Goal: Information Seeking & Learning: Learn about a topic

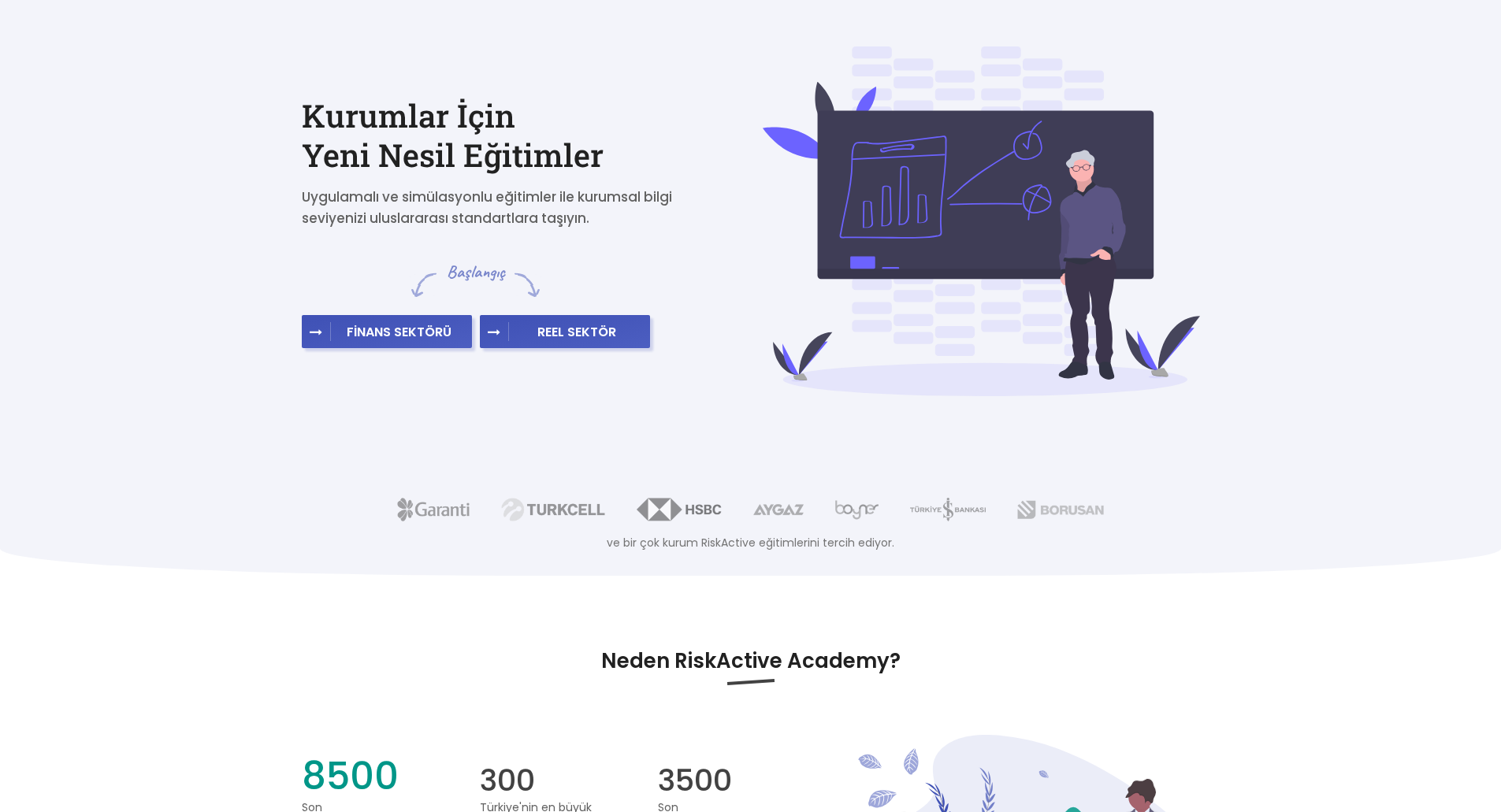
scroll to position [79, 0]
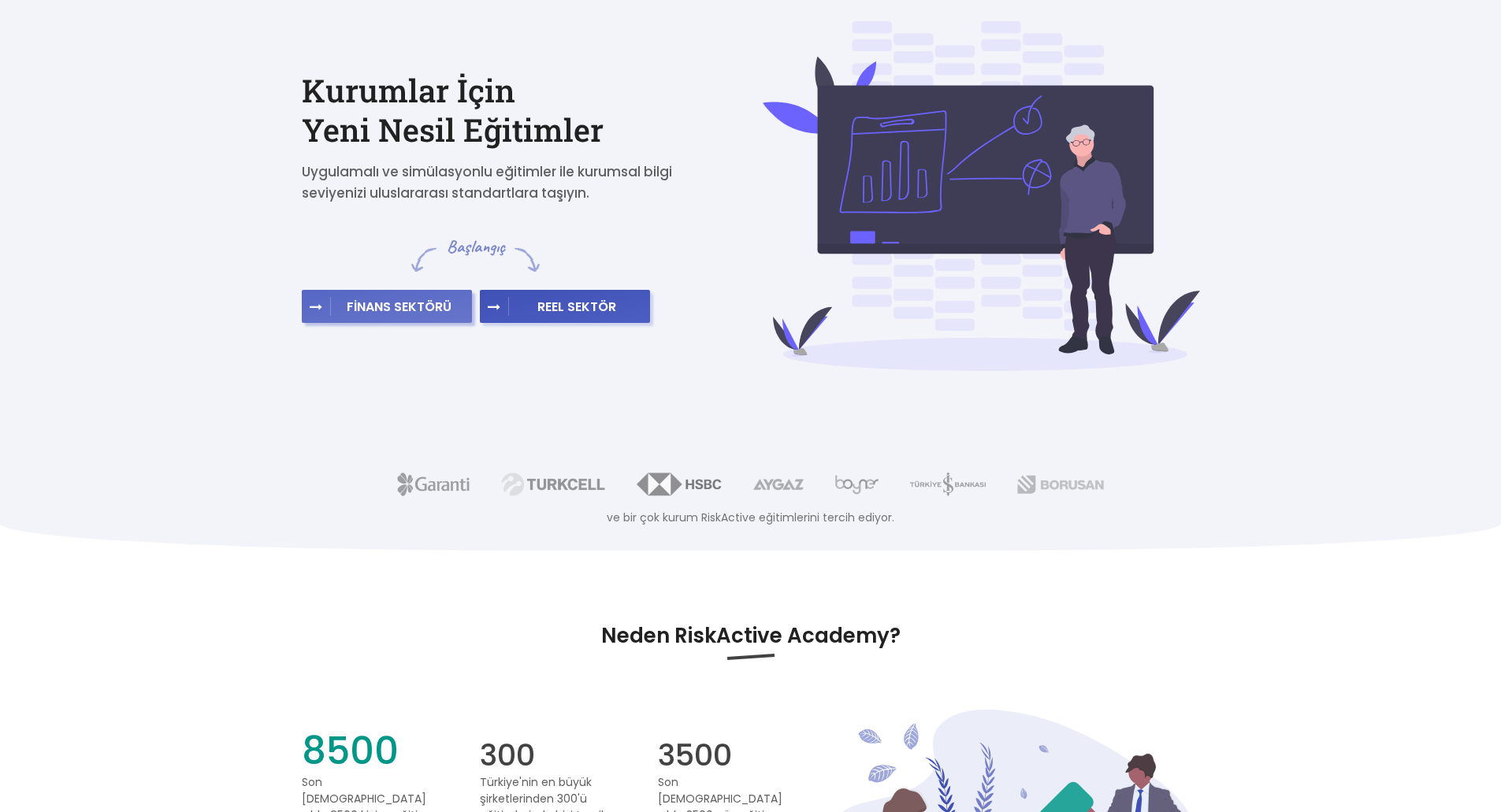
click at [415, 304] on span "FİNANS SEKTÖRÜ" at bounding box center [399, 306] width 137 height 16
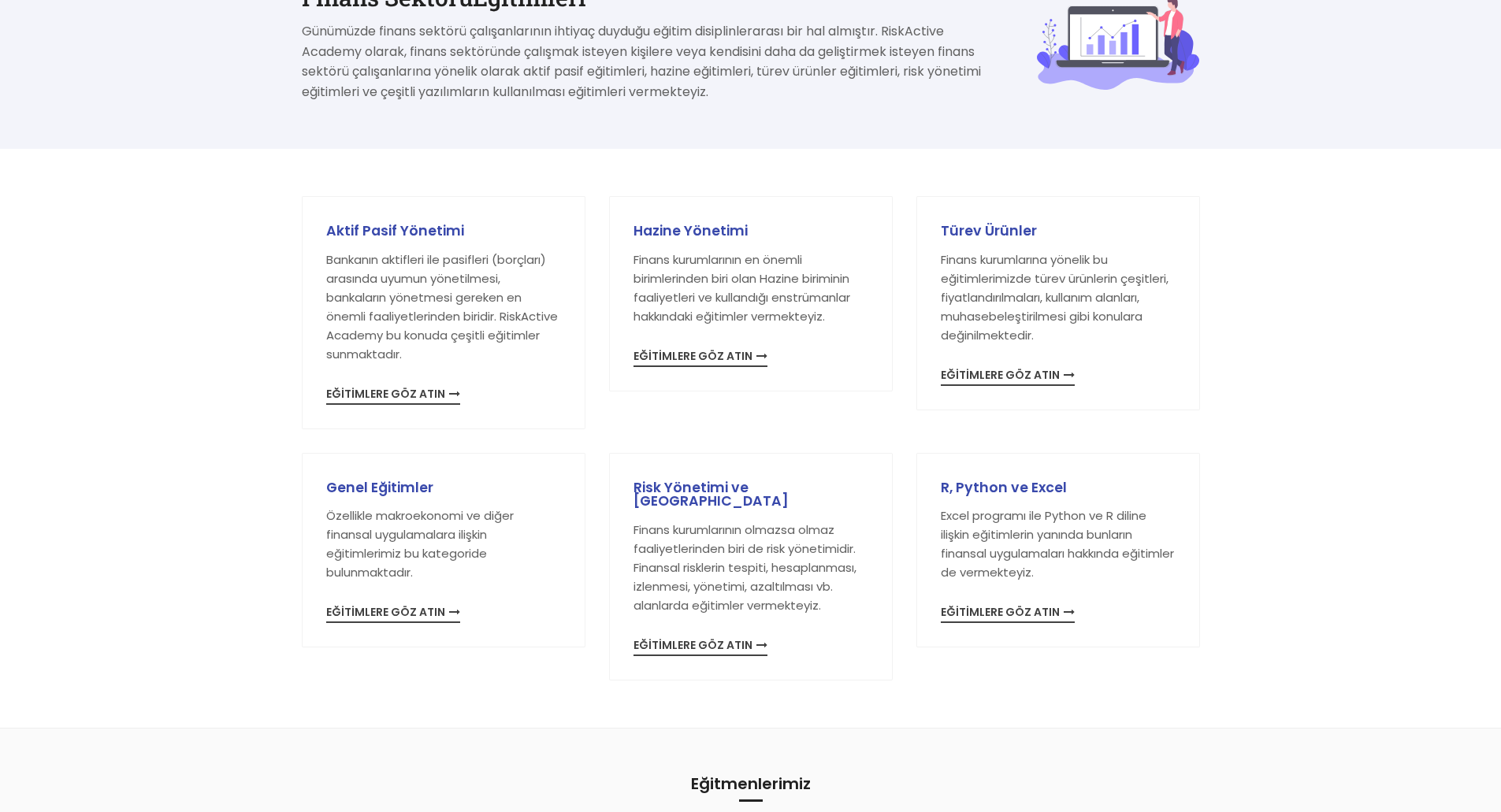
scroll to position [158, 0]
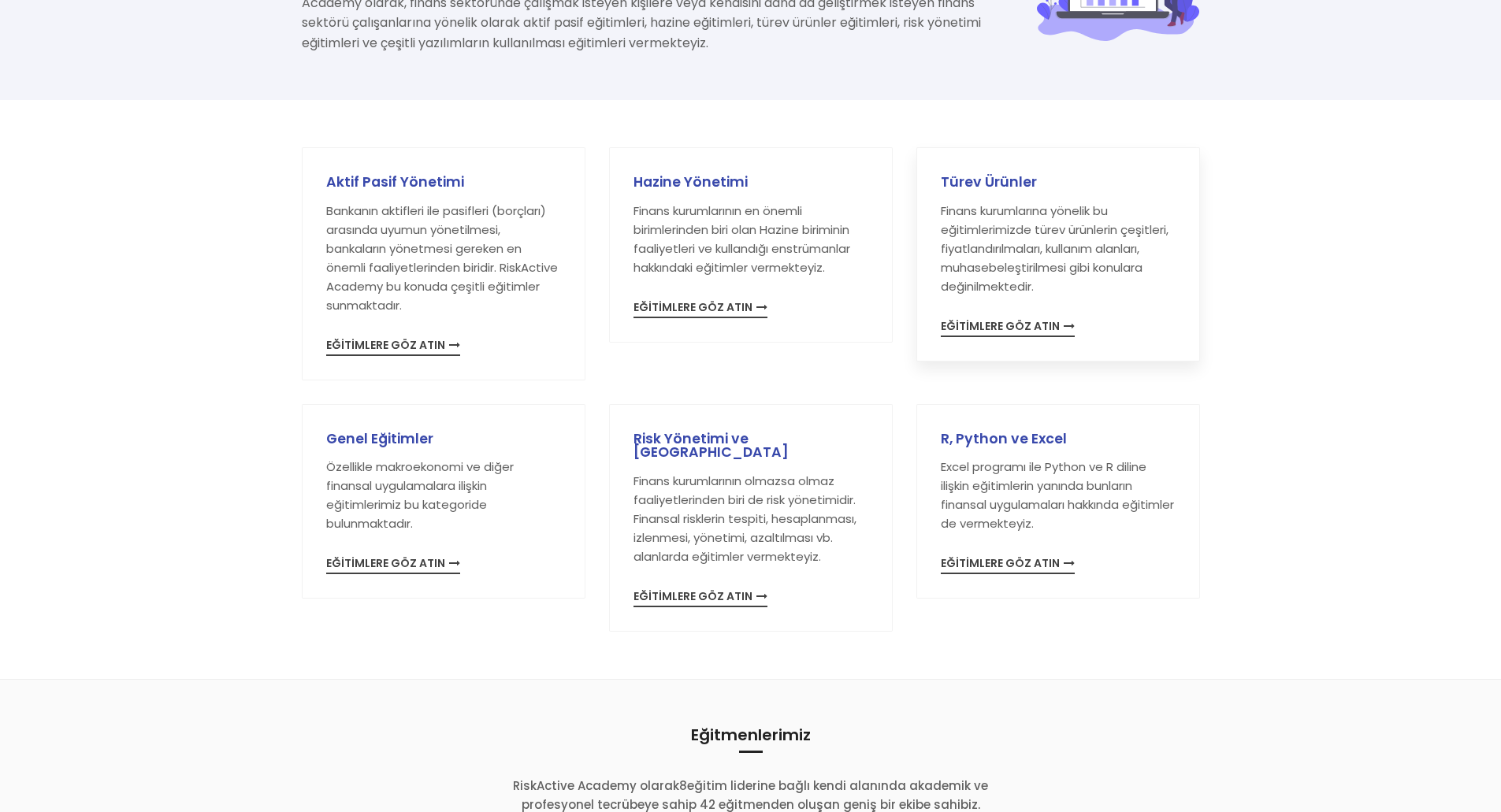
click at [983, 333] on span "EĞİTİMLERE GÖZ ATIN" at bounding box center [1007, 329] width 134 height 17
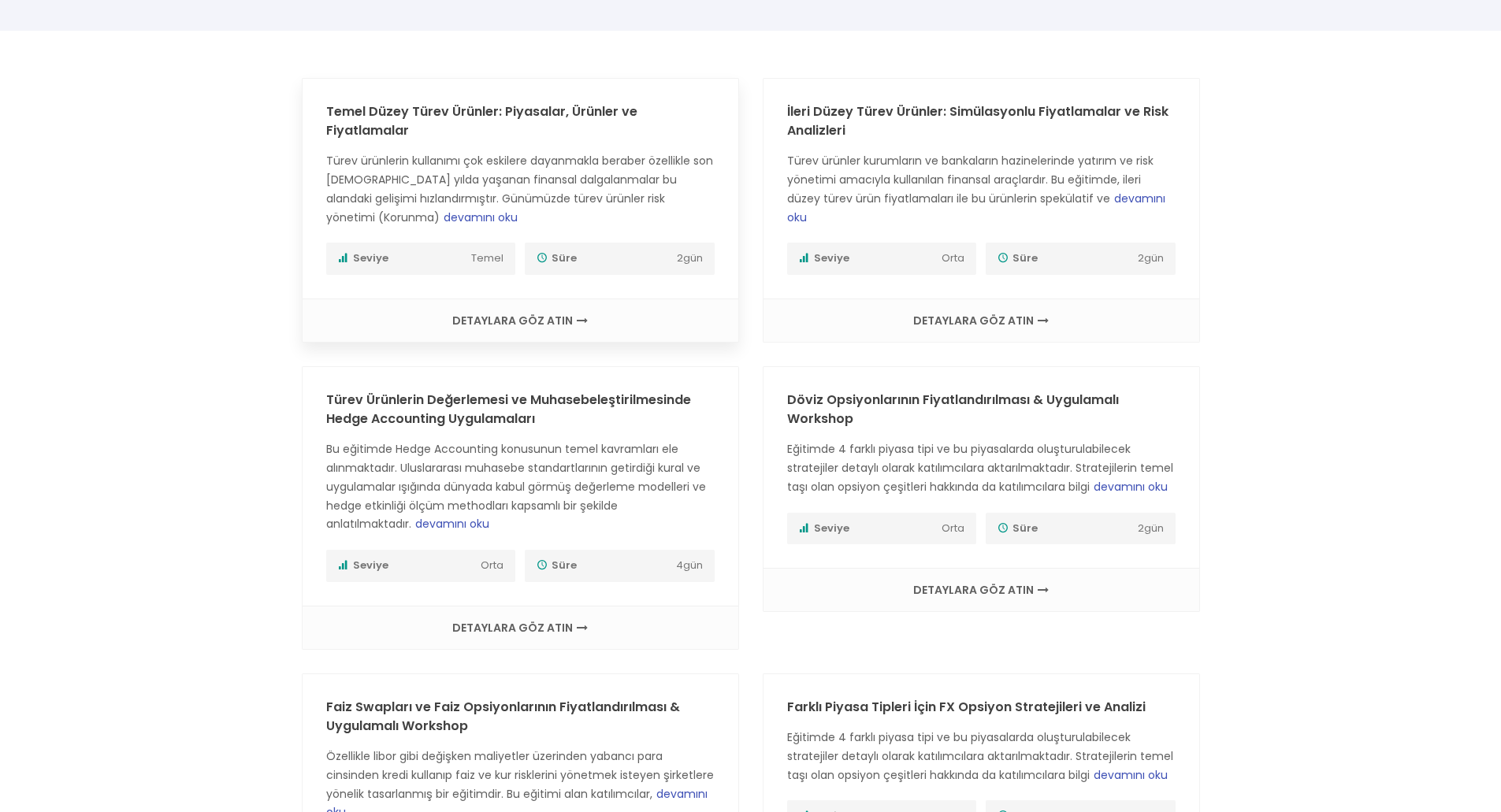
scroll to position [236, 0]
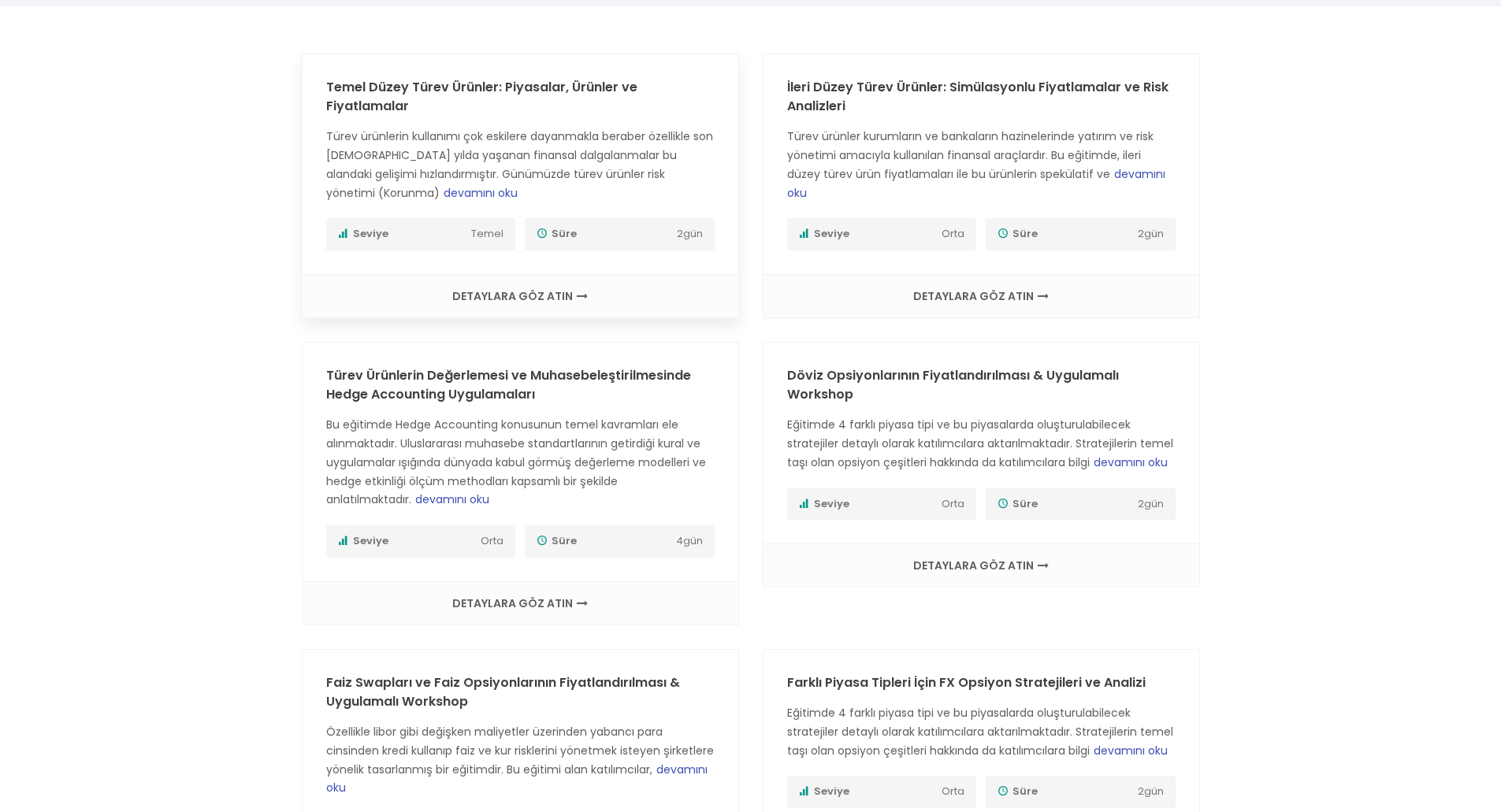
click at [551, 117] on div "Temel Düzey Türev Ürünler: Piyasalar, Ürünler ve Fiyatlamalar Türev ürünlerin k…" at bounding box center [521, 164] width 389 height 172
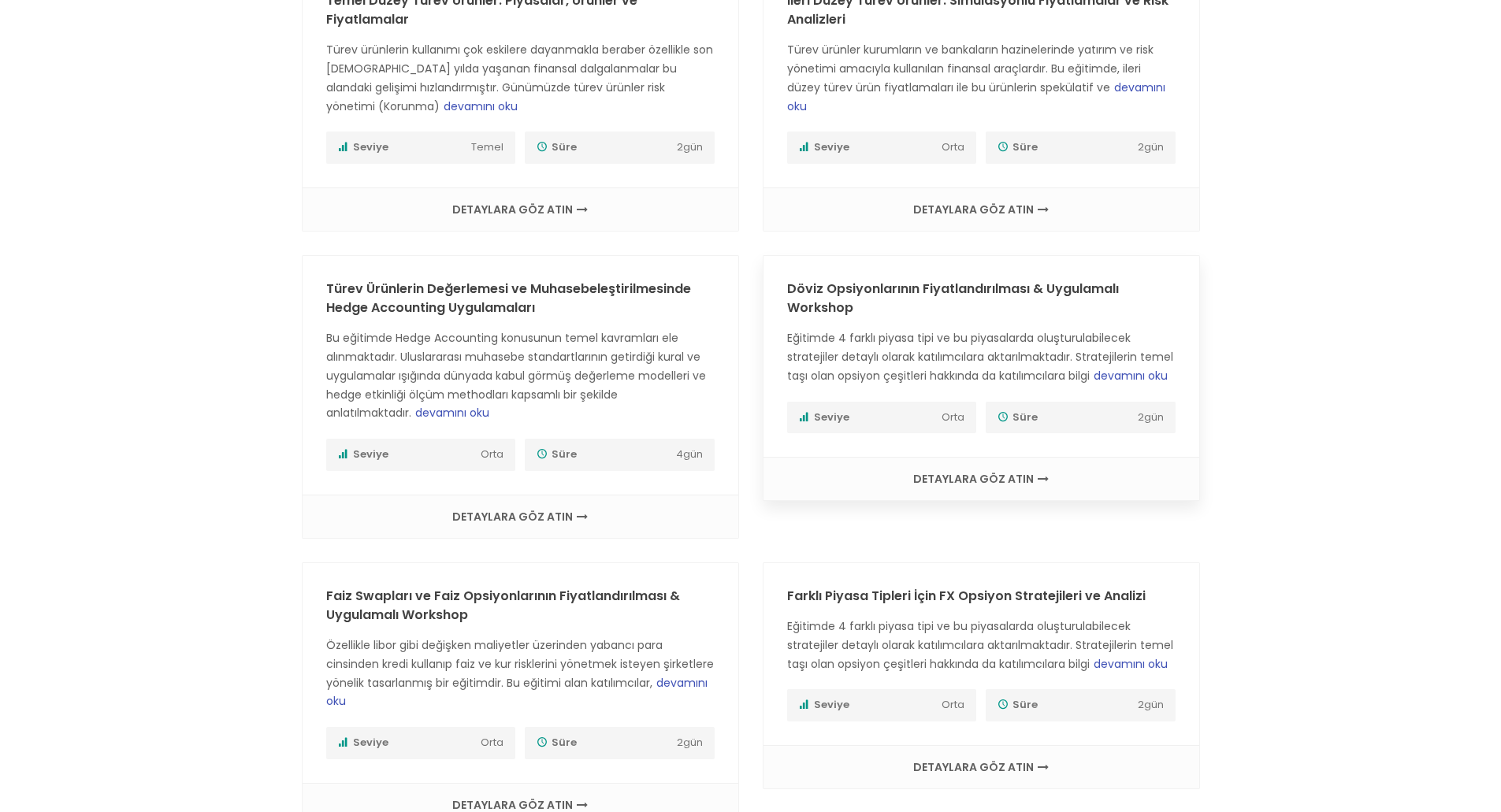
scroll to position [158, 0]
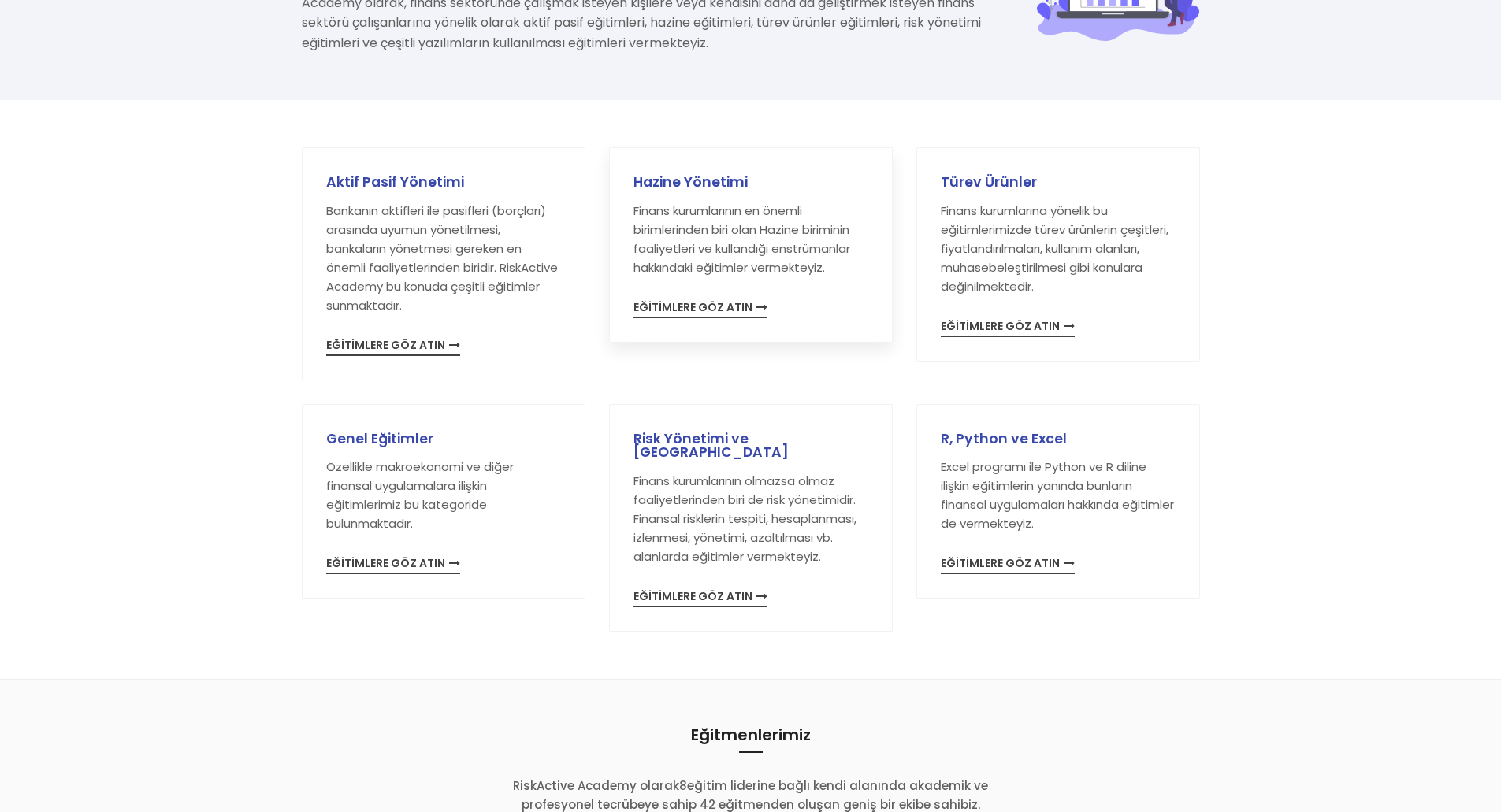
click at [694, 304] on span "EĞİTİMLERE GÖZ ATIN" at bounding box center [700, 310] width 134 height 17
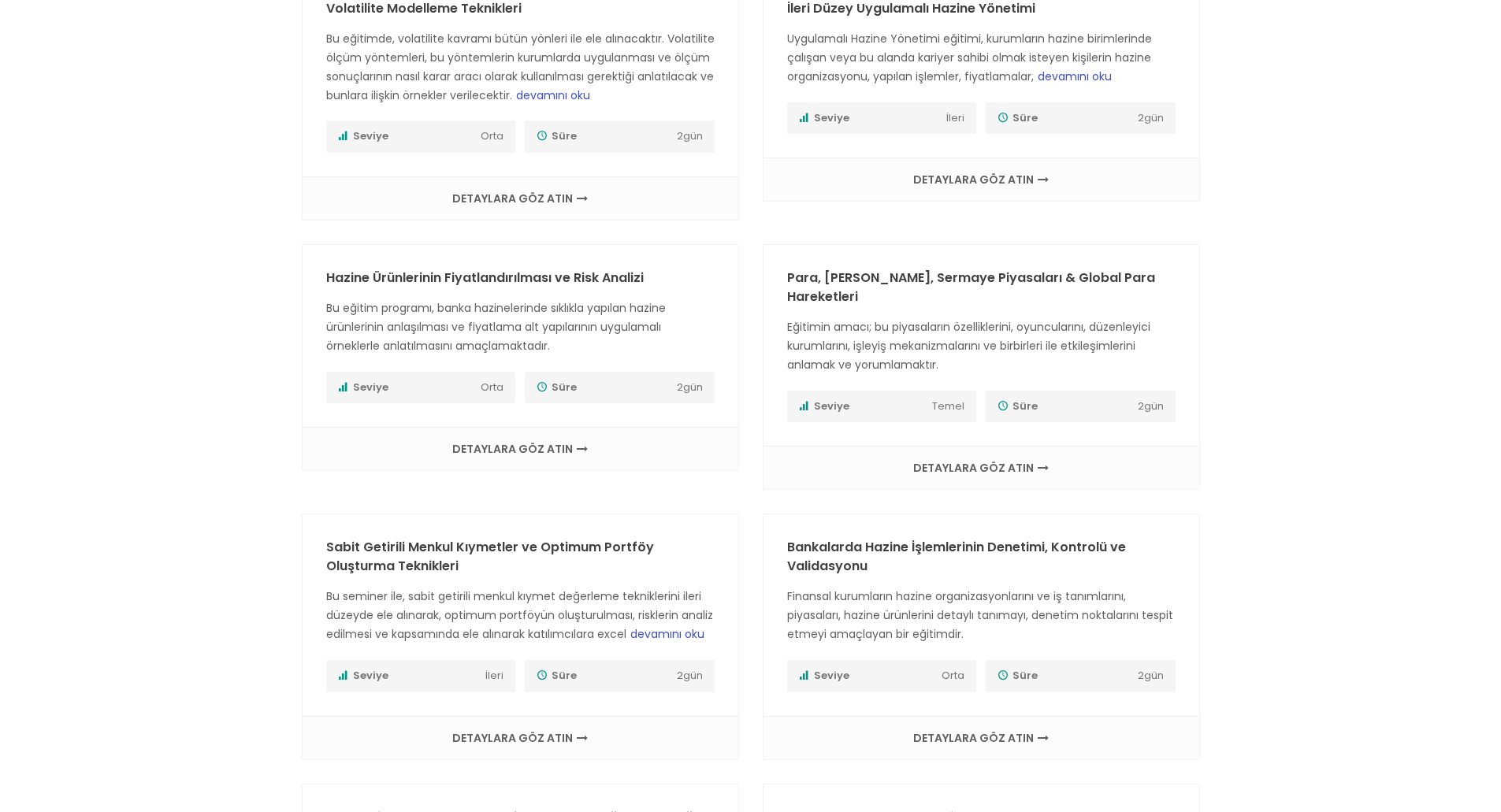
scroll to position [236, 0]
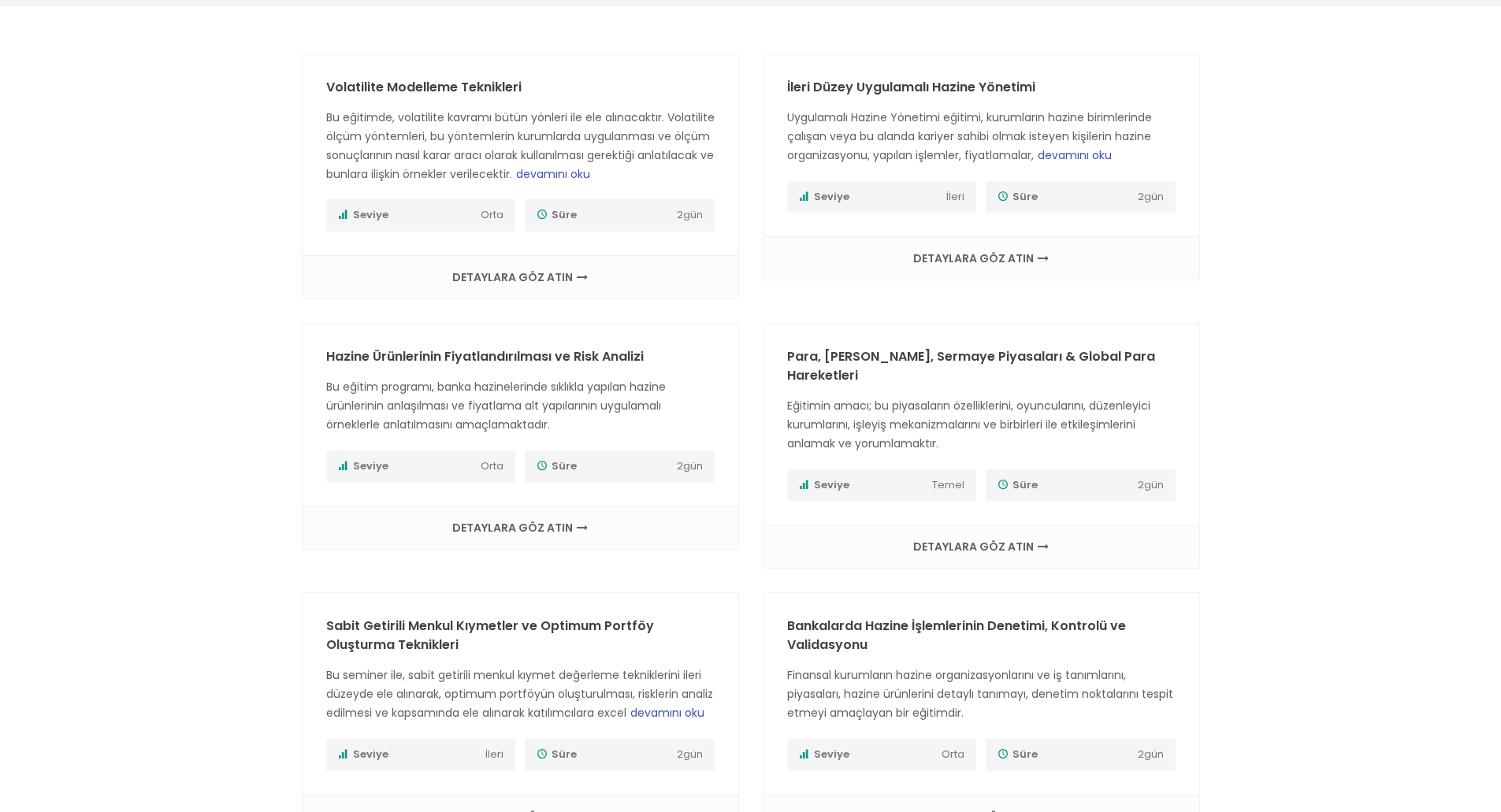
click at [224, 56] on div "Volatilite Modelleme Teknikleri Bu eğitimde, volatilite kavramı bütün yönleri i…" at bounding box center [750, 746] width 1501 height 1385
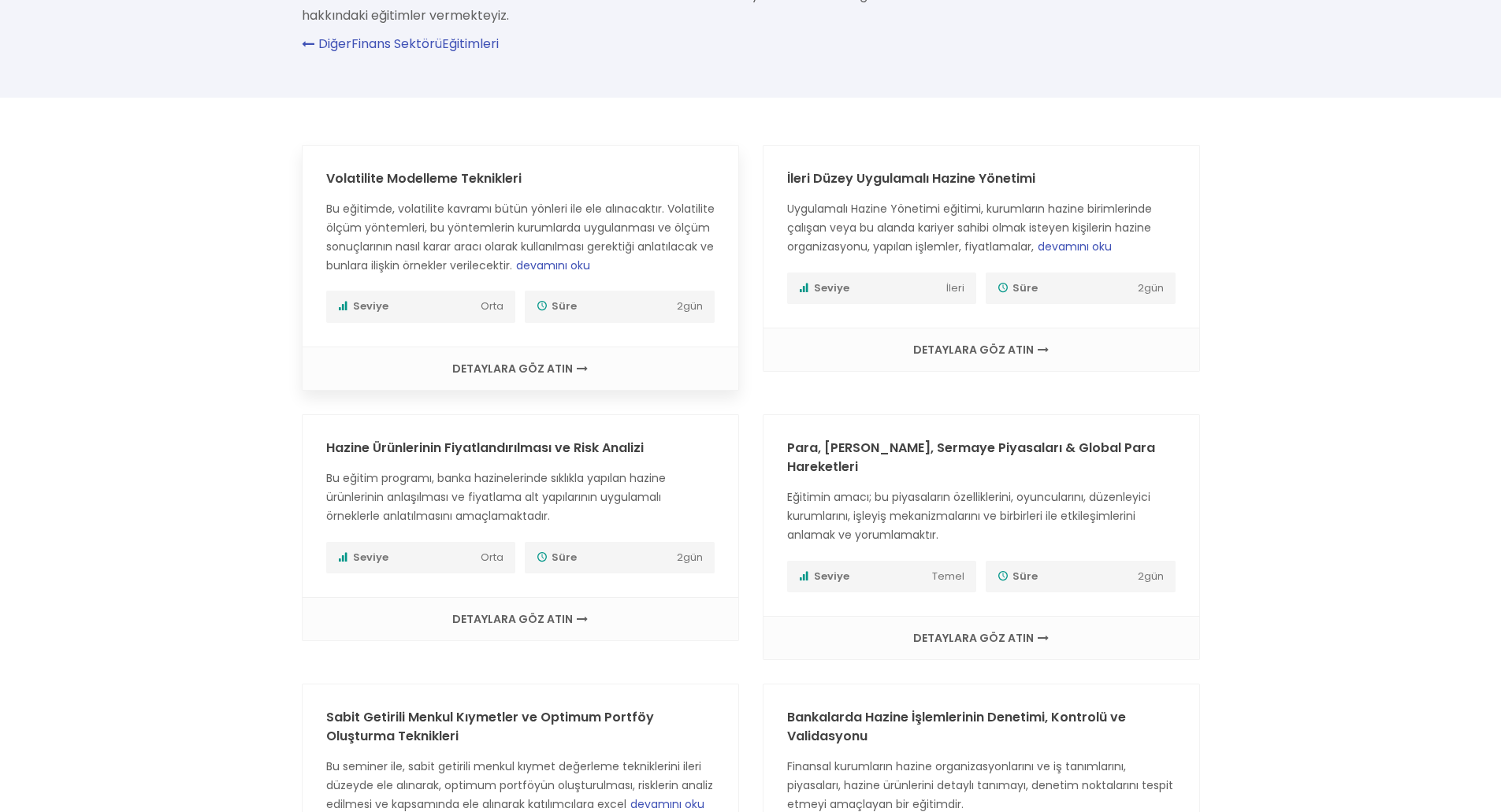
scroll to position [79, 0]
